Goal: Check status: Check status

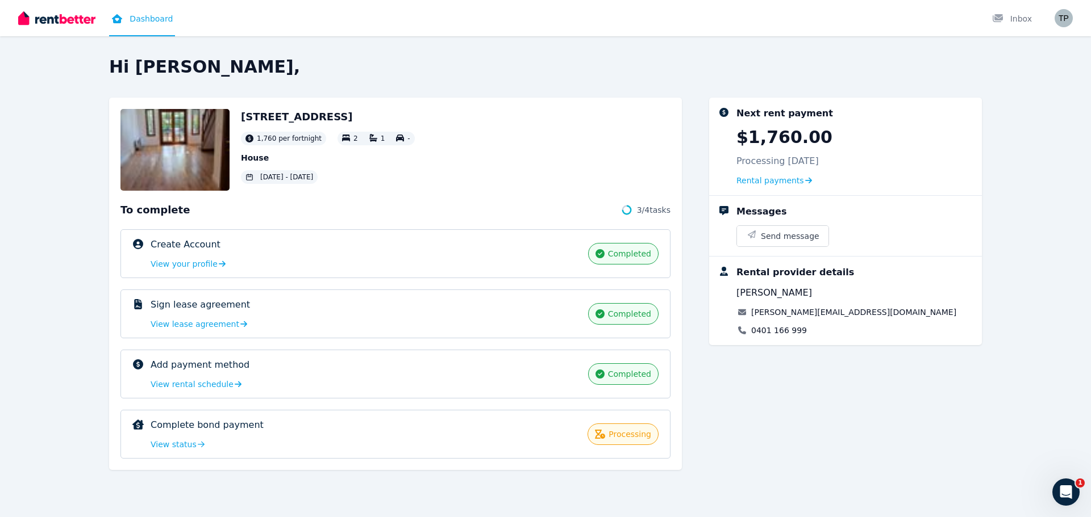
click at [164, 452] on div "Complete bond payment processing View status processing" at bounding box center [395, 434] width 550 height 49
click at [166, 446] on span "View status" at bounding box center [174, 444] width 46 height 11
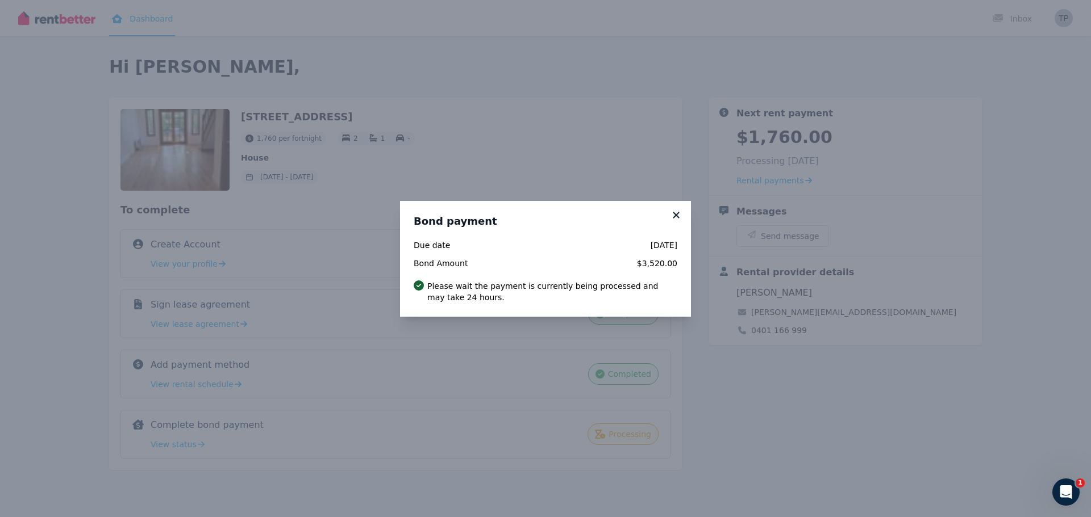
click at [674, 214] on icon at bounding box center [676, 215] width 6 height 6
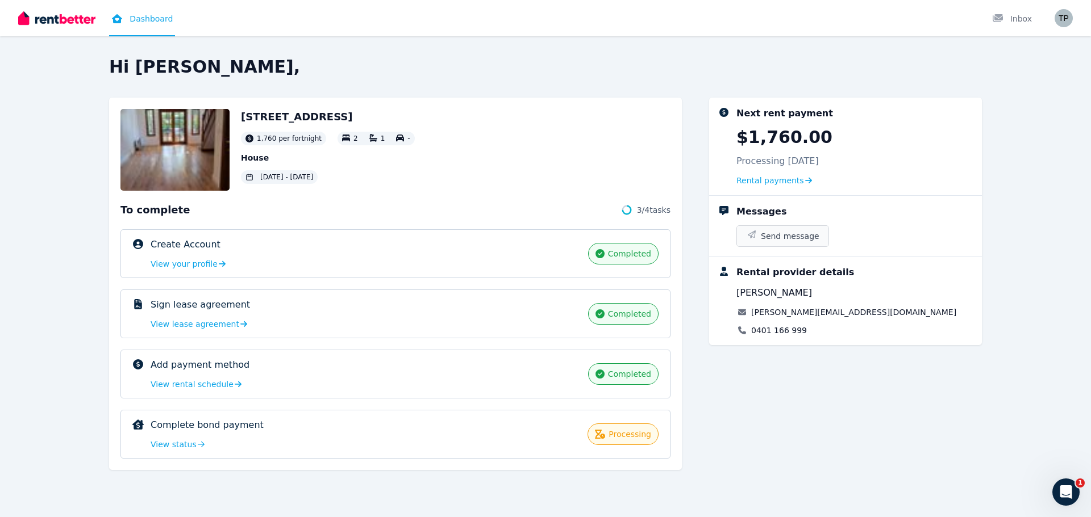
click at [770, 233] on span "Send message" at bounding box center [790, 236] width 59 height 11
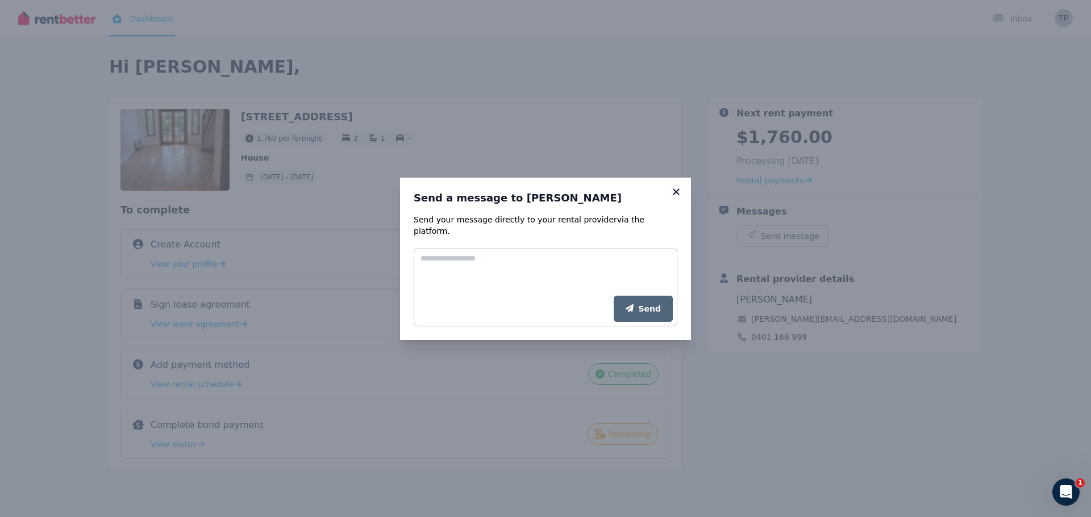
click at [674, 194] on icon at bounding box center [675, 192] width 11 height 10
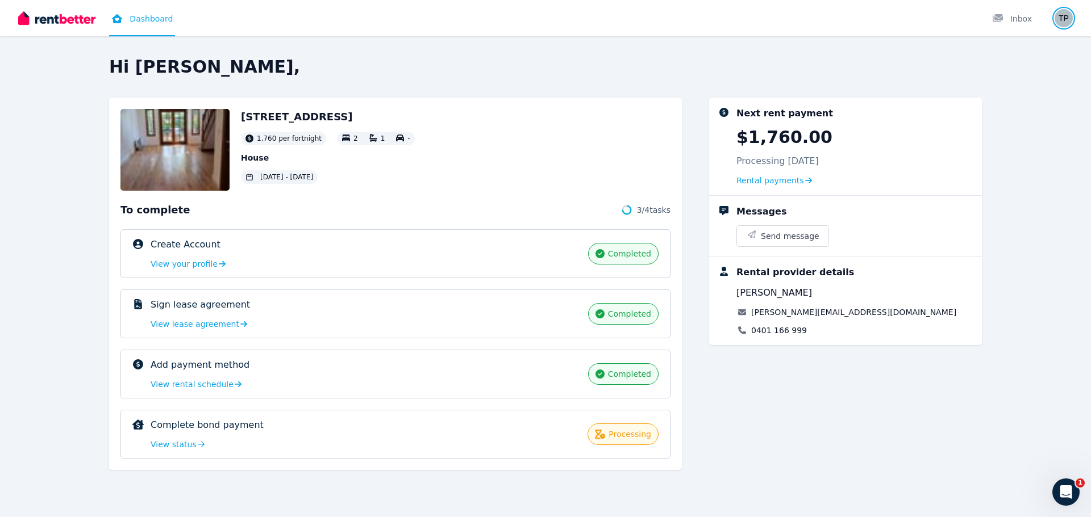
click at [1063, 18] on img "button" at bounding box center [1063, 18] width 18 height 18
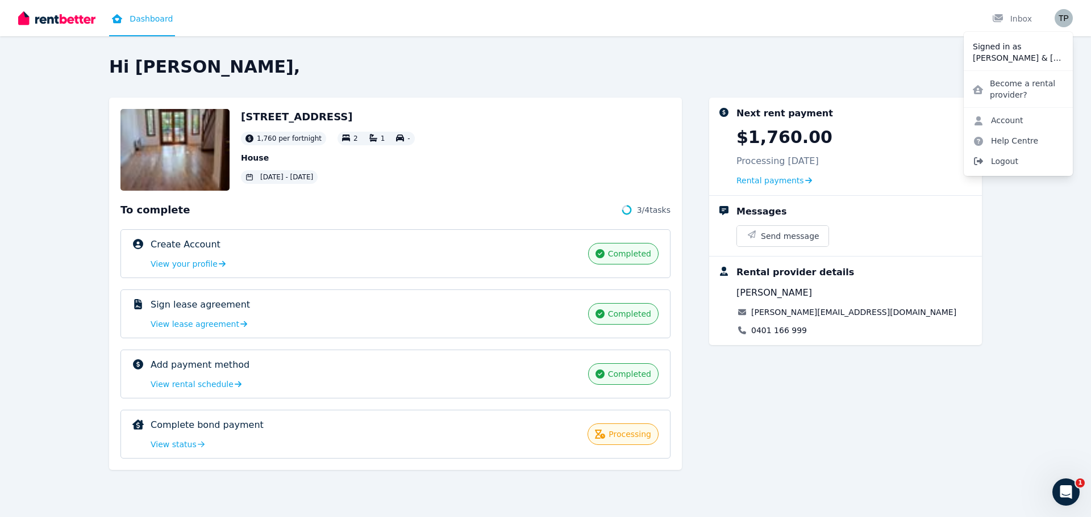
click at [1005, 162] on span "Logout" at bounding box center [1017, 161] width 109 height 20
